Goal: Check status

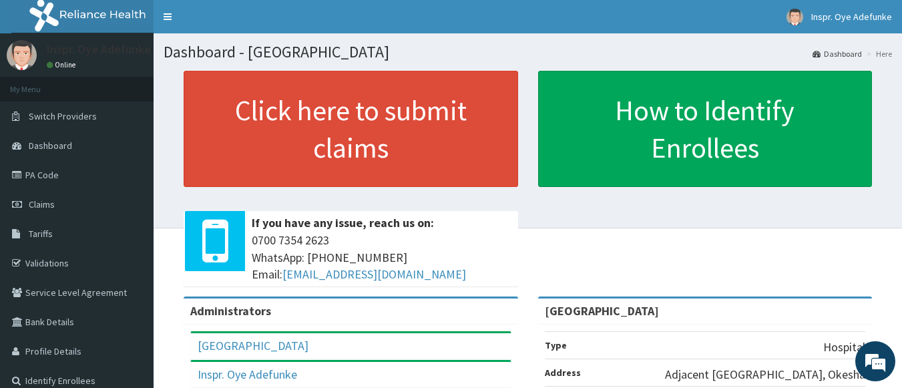
scroll to position [27, 0]
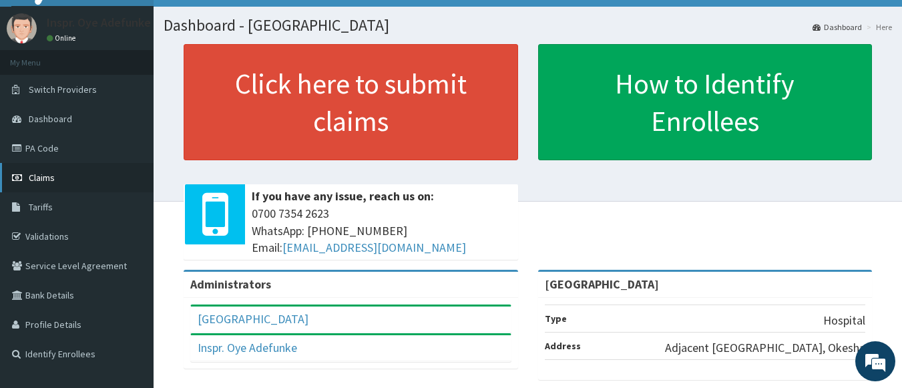
click at [49, 180] on span "Claims" at bounding box center [42, 178] width 26 height 12
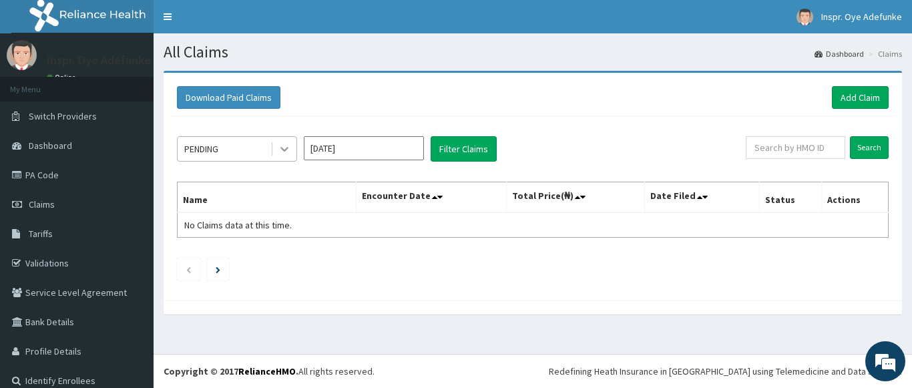
click at [282, 145] on icon at bounding box center [284, 148] width 13 height 13
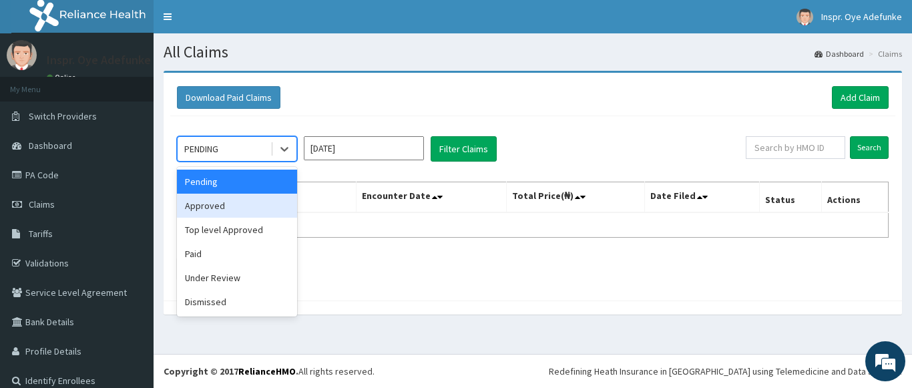
click at [252, 204] on div "Approved" at bounding box center [237, 206] width 120 height 24
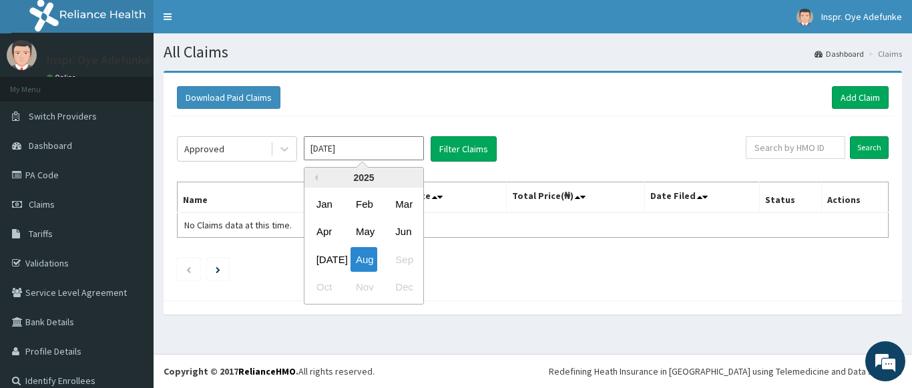
click at [412, 152] on input "[DATE]" at bounding box center [364, 148] width 120 height 24
click at [329, 232] on div "Apr" at bounding box center [324, 232] width 27 height 25
type input "[DATE]"
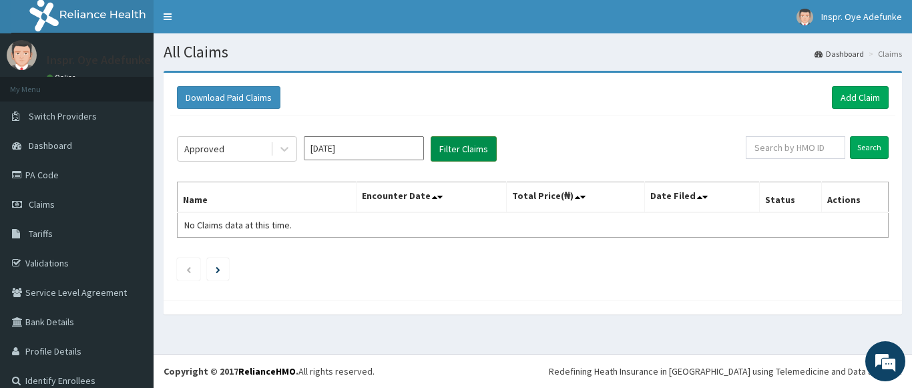
click at [487, 152] on button "Filter Claims" at bounding box center [464, 148] width 66 height 25
click at [468, 152] on button "Filter Claims" at bounding box center [464, 148] width 66 height 25
